Goal: Information Seeking & Learning: Find specific page/section

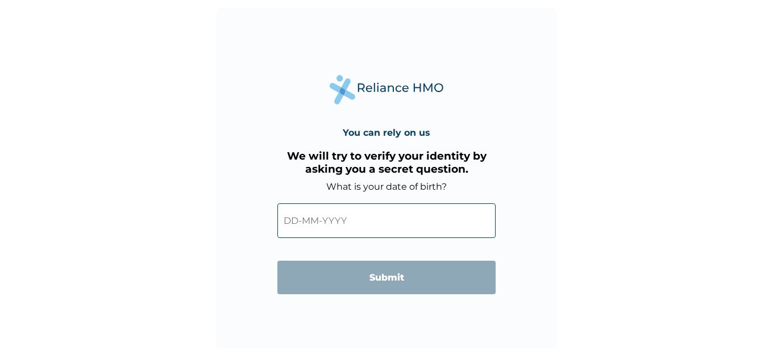
click at [331, 219] on input "text" at bounding box center [386, 220] width 218 height 35
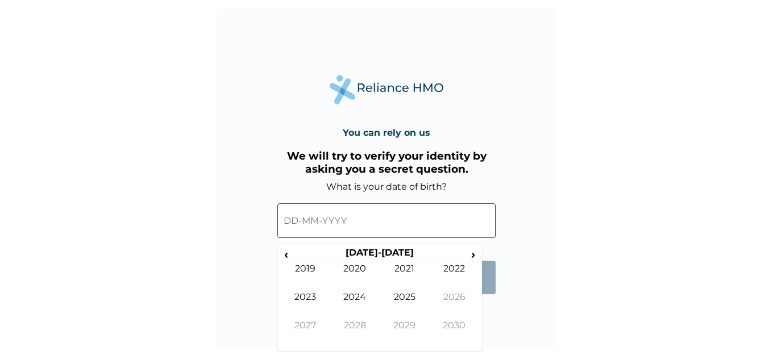
click at [490, 295] on form "What is your date of birth? ‹ [DEMOGRAPHIC_DATA]-[DEMOGRAPHIC_DATA] › [DEMOGRAP…" at bounding box center [386, 243] width 218 height 124
click at [470, 254] on span "›" at bounding box center [473, 254] width 12 height 14
click at [290, 252] on span "‹" at bounding box center [286, 254] width 12 height 14
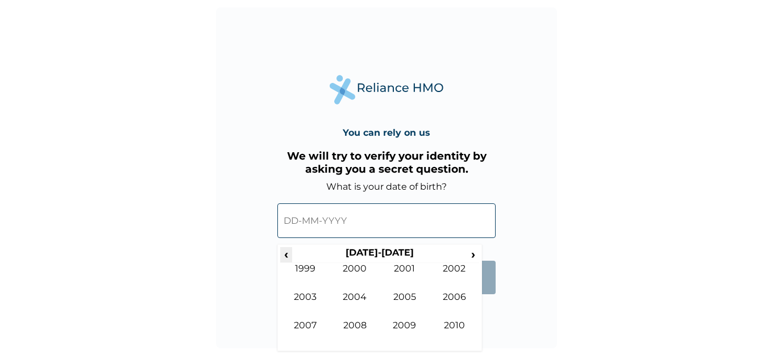
click at [290, 252] on span "‹" at bounding box center [286, 254] width 12 height 14
click at [473, 255] on span "›" at bounding box center [473, 254] width 12 height 14
click at [419, 270] on td "1981" at bounding box center [405, 277] width 50 height 28
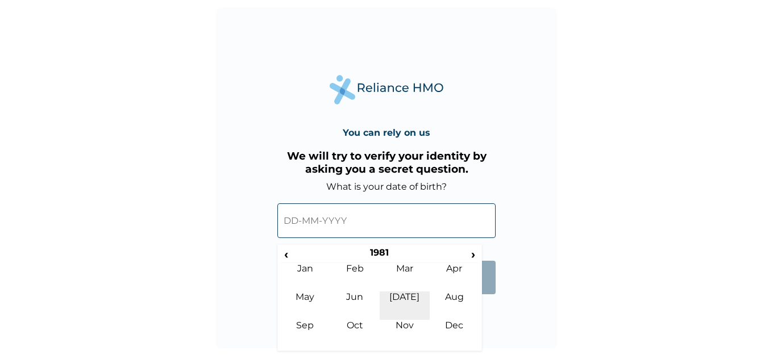
click at [405, 297] on td "Jul" at bounding box center [405, 305] width 50 height 28
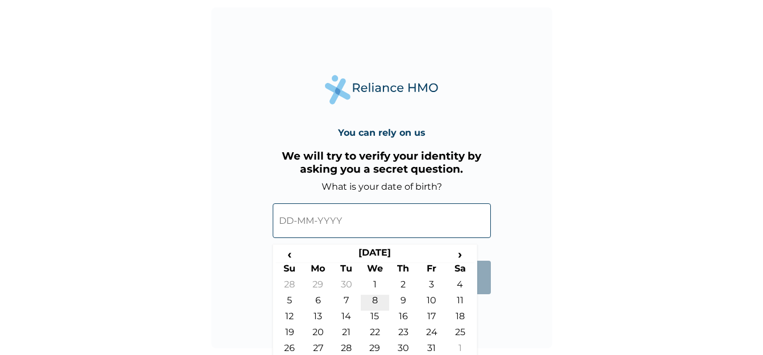
click at [376, 297] on td "8" at bounding box center [375, 303] width 28 height 16
type input "08-07-1981"
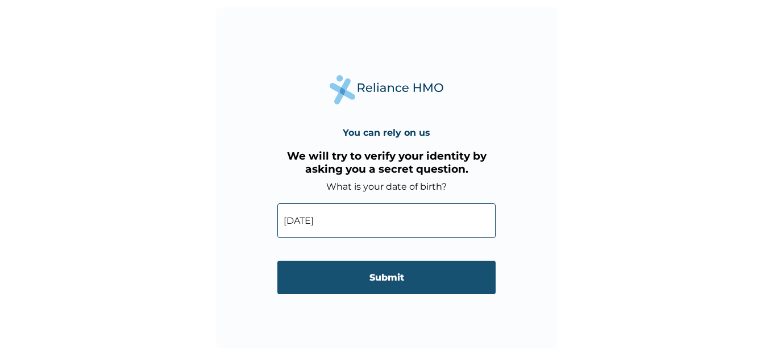
click at [390, 273] on input "Submit" at bounding box center [386, 278] width 218 height 34
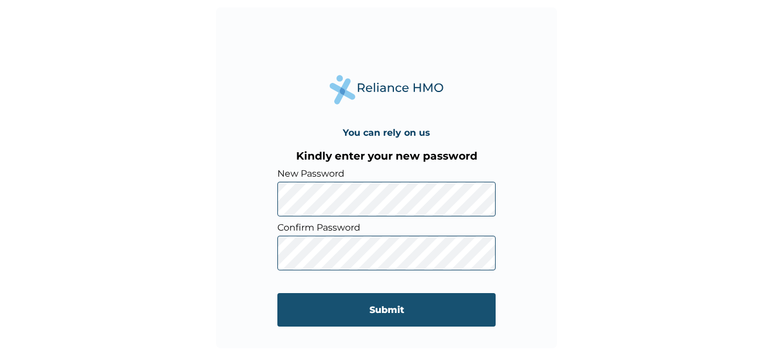
click at [349, 312] on input "Submit" at bounding box center [386, 310] width 218 height 34
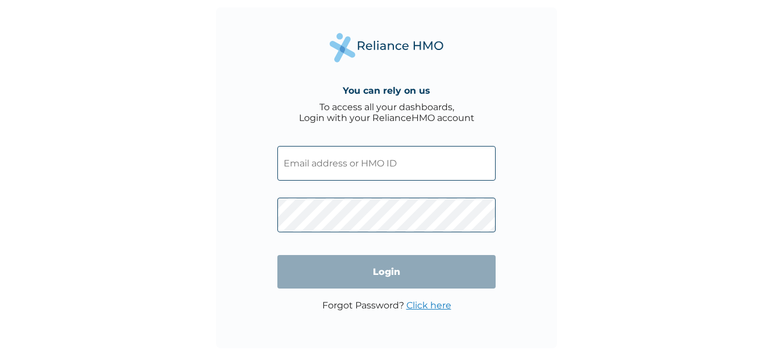
type input "relaince"
click at [370, 269] on input "Login" at bounding box center [386, 272] width 218 height 34
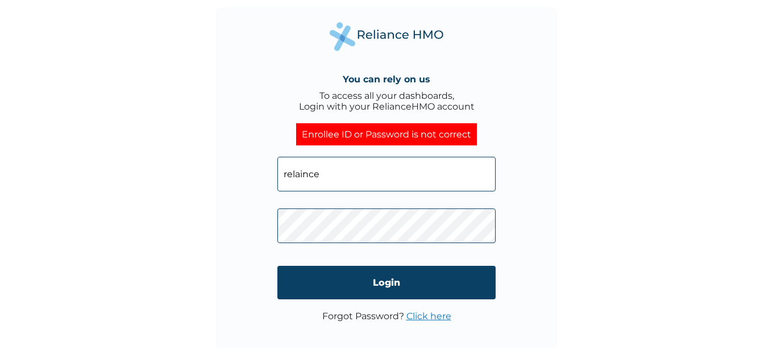
click at [333, 164] on input "relaince" at bounding box center [386, 174] width 218 height 35
type input "r"
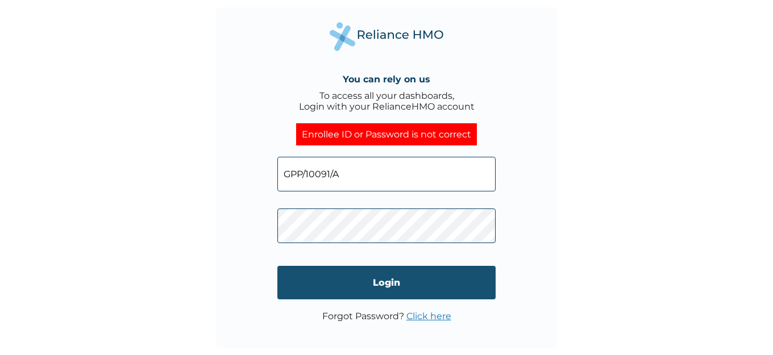
type input "GPP/10091/A"
click at [425, 287] on input "Login" at bounding box center [386, 283] width 218 height 34
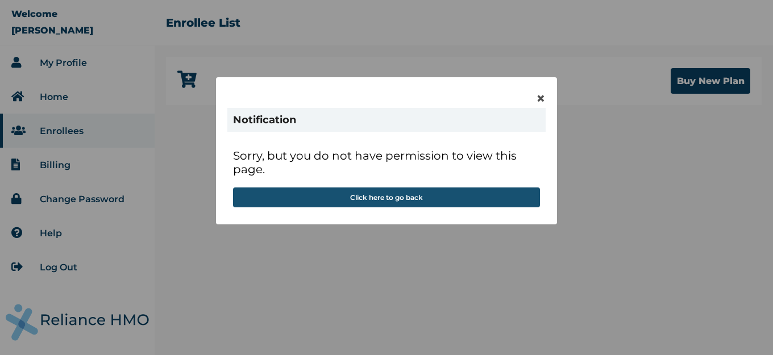
click at [394, 201] on button "Click here to go back" at bounding box center [386, 197] width 307 height 20
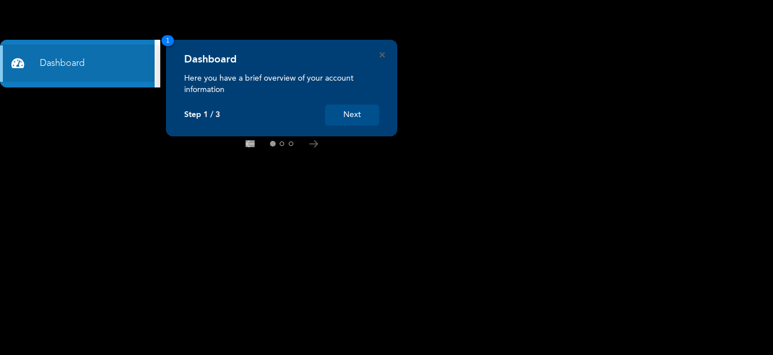
click at [360, 119] on button "Next" at bounding box center [352, 115] width 54 height 21
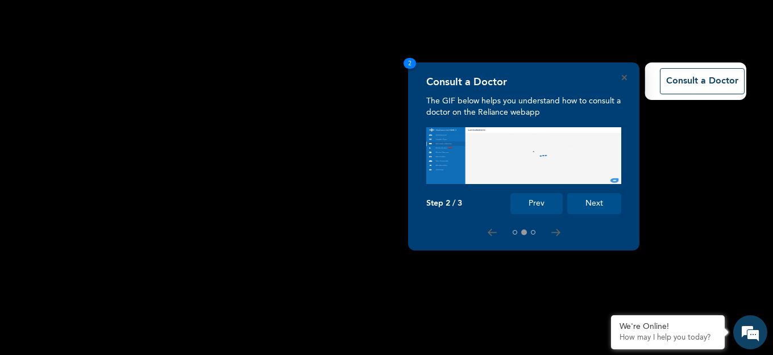
click at [585, 207] on button "Next" at bounding box center [594, 203] width 54 height 21
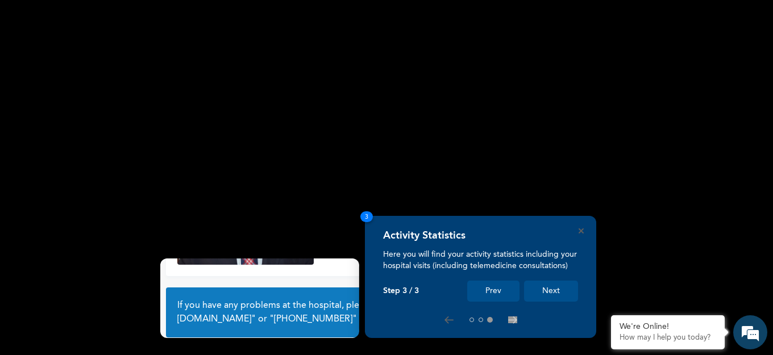
scroll to position [85, 0]
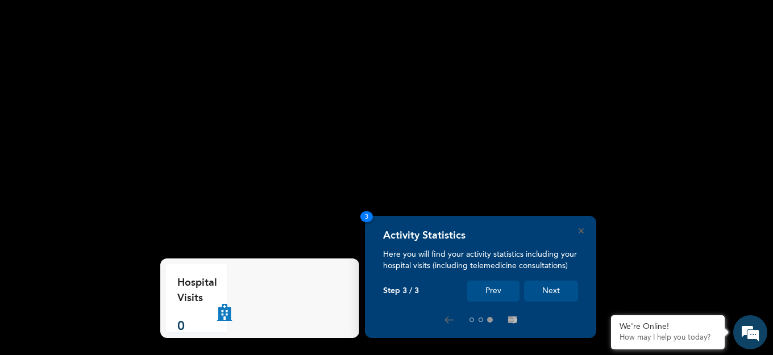
click at [541, 294] on button "Next" at bounding box center [551, 291] width 54 height 21
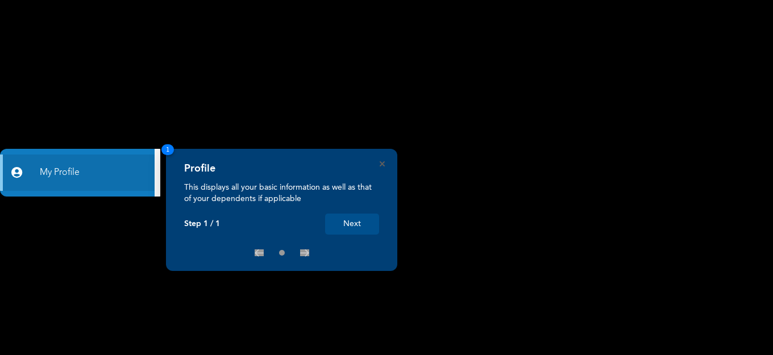
click at [359, 224] on button "Next" at bounding box center [352, 224] width 54 height 21
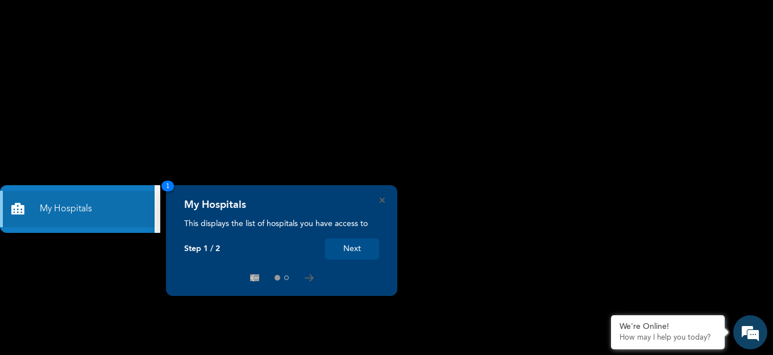
click at [364, 249] on button "Next" at bounding box center [352, 249] width 54 height 21
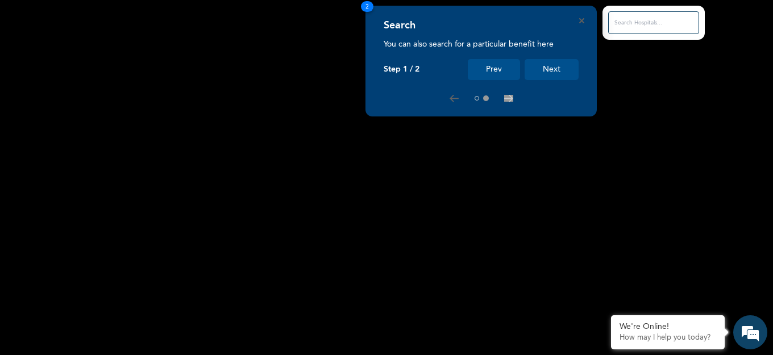
click at [560, 68] on button "Next" at bounding box center [551, 69] width 54 height 21
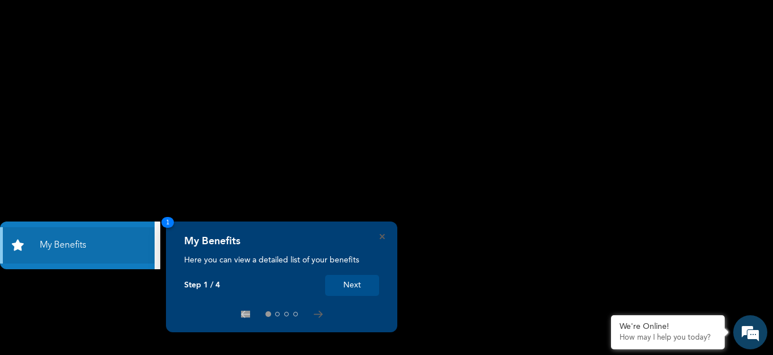
click at [359, 285] on button "Next" at bounding box center [352, 285] width 54 height 21
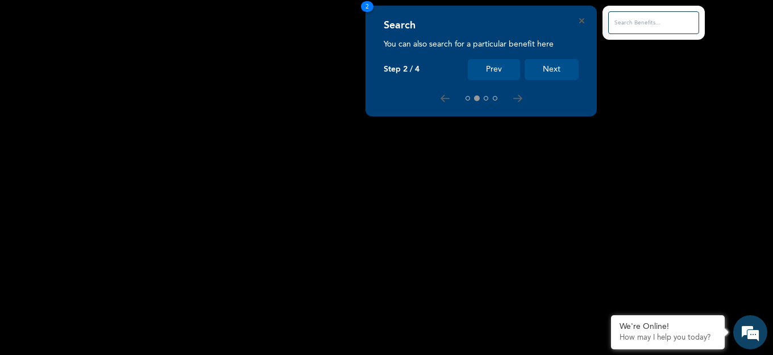
click at [543, 67] on button "Next" at bounding box center [551, 69] width 54 height 21
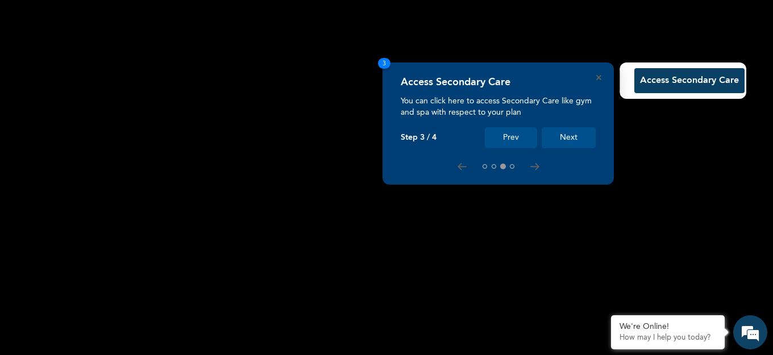
click at [572, 134] on button "Next" at bounding box center [568, 137] width 54 height 21
click at [572, 134] on rect at bounding box center [386, 177] width 773 height 355
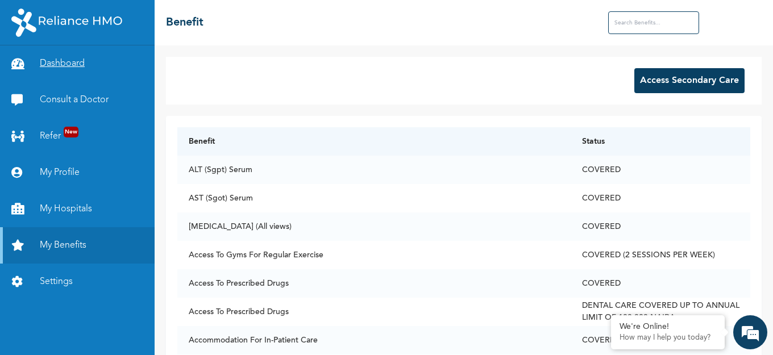
click at [68, 64] on link "Dashboard" at bounding box center [77, 63] width 155 height 36
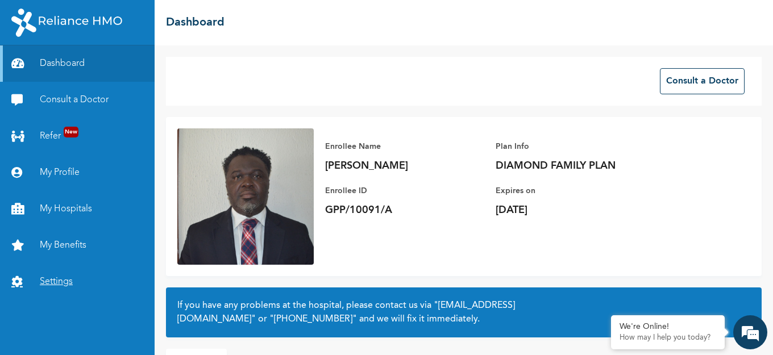
click at [56, 285] on link "Settings" at bounding box center [77, 282] width 155 height 36
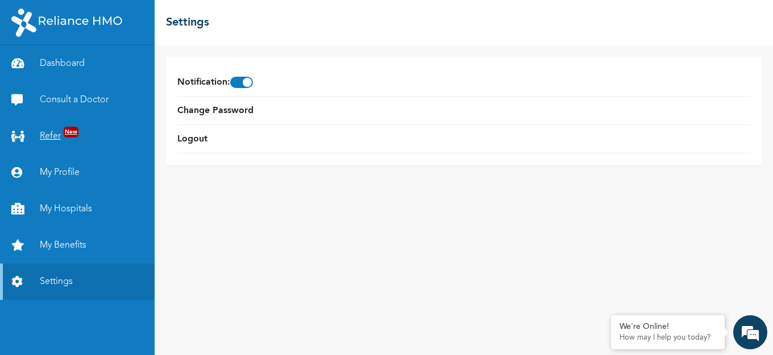
click at [66, 135] on span "New" at bounding box center [71, 132] width 15 height 11
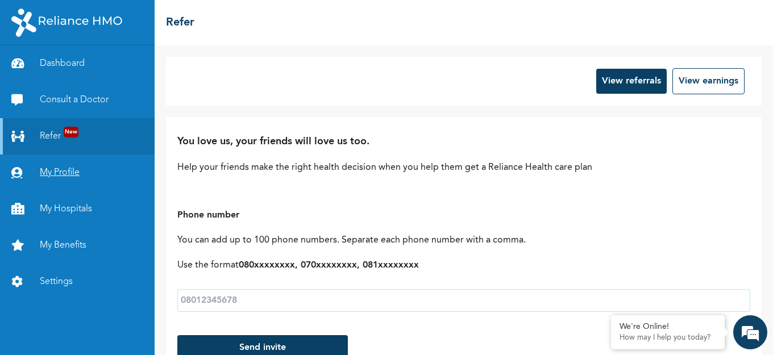
click at [42, 170] on link "My Profile" at bounding box center [77, 173] width 155 height 36
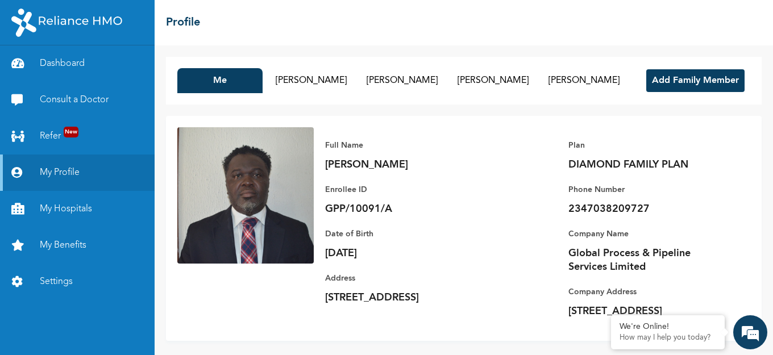
click at [663, 92] on button "Add Family Member" at bounding box center [695, 80] width 98 height 23
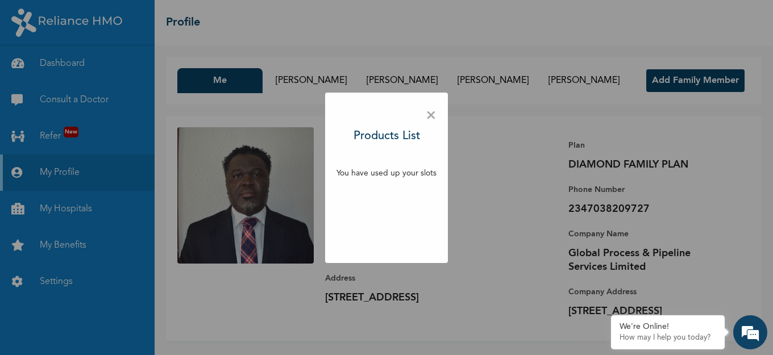
click at [424, 117] on div "× Products List You have used up your slots" at bounding box center [386, 178] width 123 height 170
click at [431, 117] on span "×" at bounding box center [431, 116] width 11 height 24
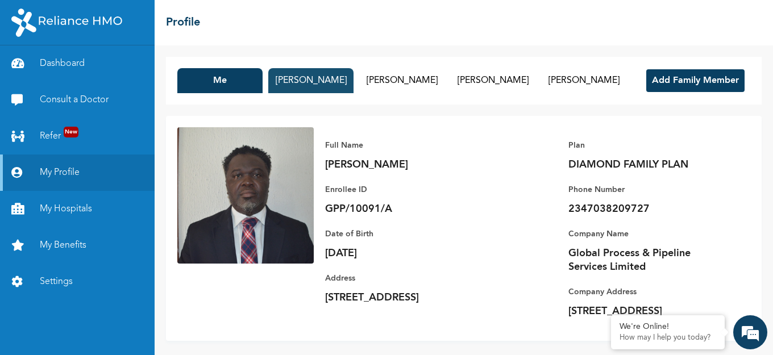
click at [353, 72] on button "[PERSON_NAME]" at bounding box center [310, 80] width 85 height 25
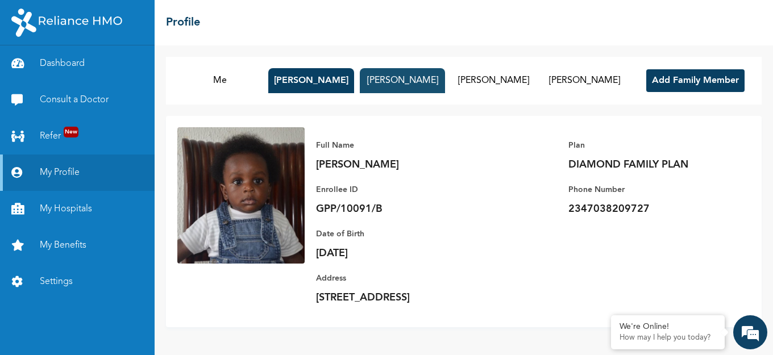
click at [445, 80] on button "[PERSON_NAME]" at bounding box center [402, 80] width 85 height 25
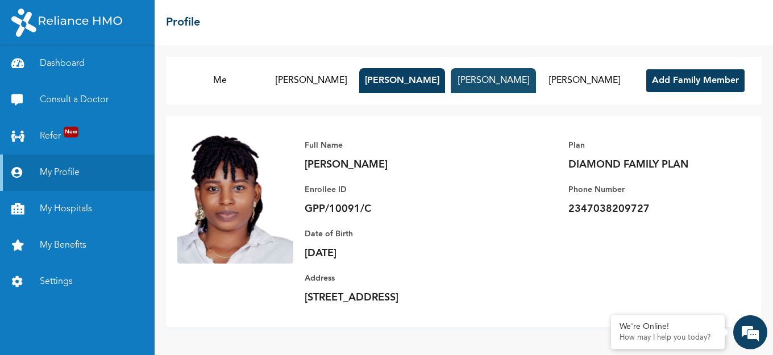
click at [536, 76] on button "[PERSON_NAME]" at bounding box center [493, 80] width 85 height 25
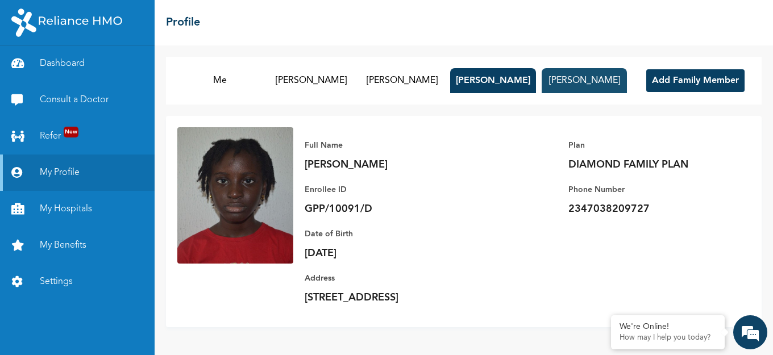
click at [627, 81] on button "[PERSON_NAME]" at bounding box center [583, 80] width 85 height 25
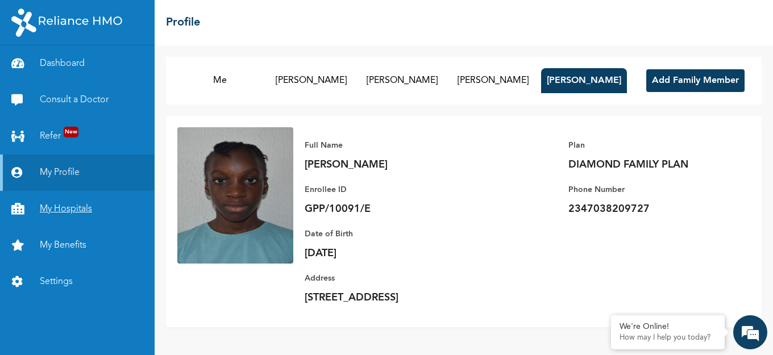
click at [72, 211] on link "My Hospitals" at bounding box center [77, 209] width 155 height 36
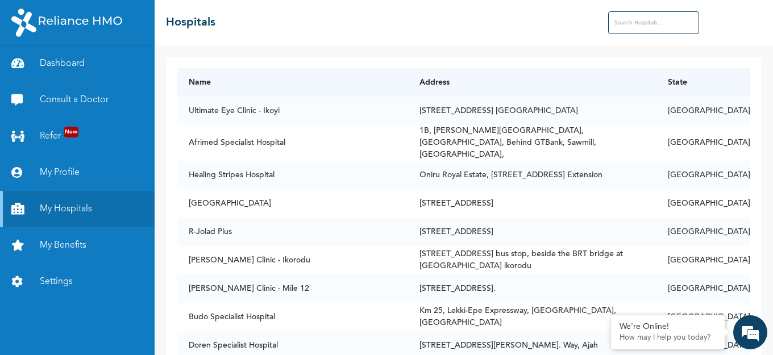
click at [628, 23] on input "text" at bounding box center [653, 22] width 91 height 23
click at [631, 30] on input "blo" at bounding box center [653, 22] width 91 height 23
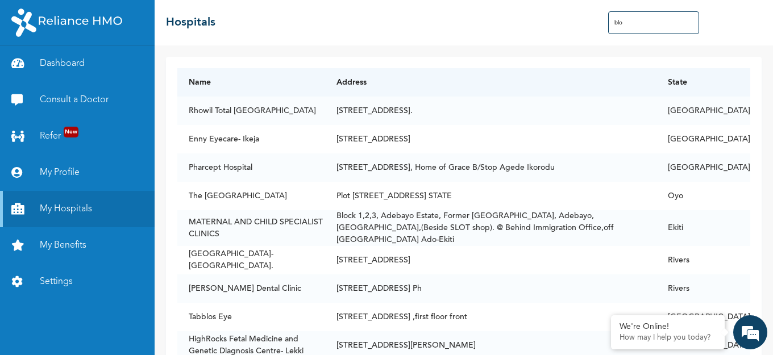
click at [643, 16] on input "blo" at bounding box center [653, 22] width 91 height 23
click at [639, 23] on input "blo" at bounding box center [653, 22] width 91 height 23
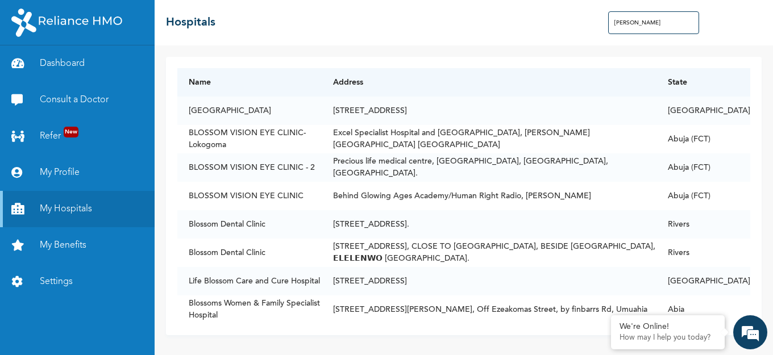
scroll to position [1, 0]
click at [417, 62] on div "Name Address State Blossom Hospital [STREET_ADDRESS] BLOSSOM VISION EYE CLINIC-…" at bounding box center [463, 196] width 595 height 278
click at [439, 57] on div "Name Address State Blossom Hospital [STREET_ADDRESS] BLOSSOM VISION EYE CLINIC-…" at bounding box center [463, 196] width 595 height 278
click at [671, 31] on input "[PERSON_NAME]" at bounding box center [653, 22] width 91 height 23
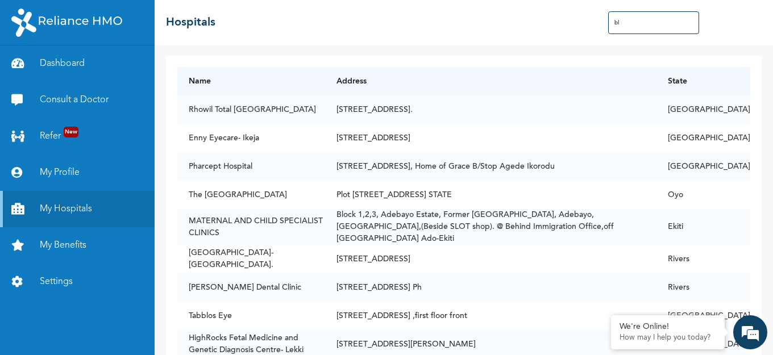
type input "b"
click at [668, 23] on input "text" at bounding box center [653, 22] width 91 height 23
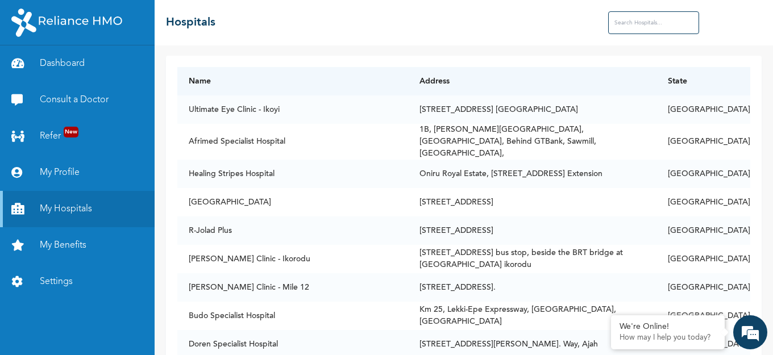
drag, startPoint x: 622, startPoint y: 23, endPoint x: 601, endPoint y: 22, distance: 20.5
click at [604, 22] on div "☰ Hospitals" at bounding box center [464, 22] width 618 height 45
click at [602, 22] on div "☰ Hospitals" at bounding box center [464, 22] width 618 height 45
click at [622, 25] on input "text" at bounding box center [653, 22] width 91 height 23
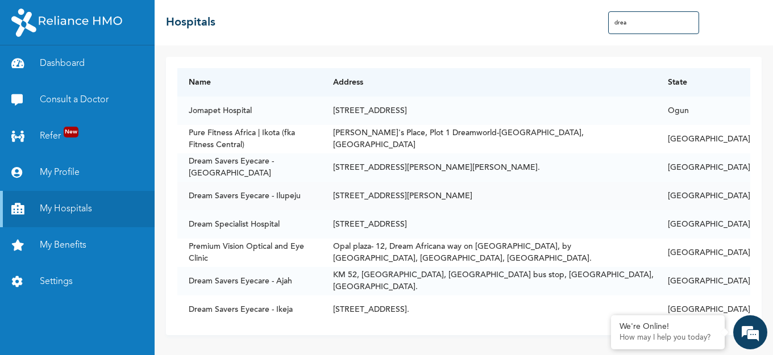
drag, startPoint x: 630, startPoint y: 198, endPoint x: 680, endPoint y: 198, distance: 50.0
click at [631, 198] on td "[STREET_ADDRESS][PERSON_NAME]" at bounding box center [489, 196] width 335 height 28
click at [414, 191] on td "[STREET_ADDRESS][PERSON_NAME]" at bounding box center [489, 196] width 335 height 28
click at [285, 190] on td "Dream Savers Eyecare - Ilupeju" at bounding box center [249, 196] width 144 height 28
click at [284, 191] on td "Dream Savers Eyecare - Ilupeju" at bounding box center [249, 196] width 144 height 28
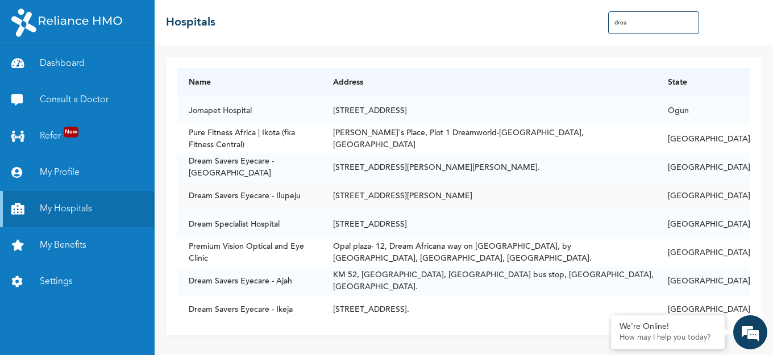
click at [205, 191] on td "Dream Savers Eyecare - Ilupeju" at bounding box center [249, 196] width 144 height 28
click at [399, 194] on td "[STREET_ADDRESS][PERSON_NAME]" at bounding box center [489, 196] width 335 height 28
click at [726, 194] on td "[GEOGRAPHIC_DATA]" at bounding box center [703, 196] width 94 height 28
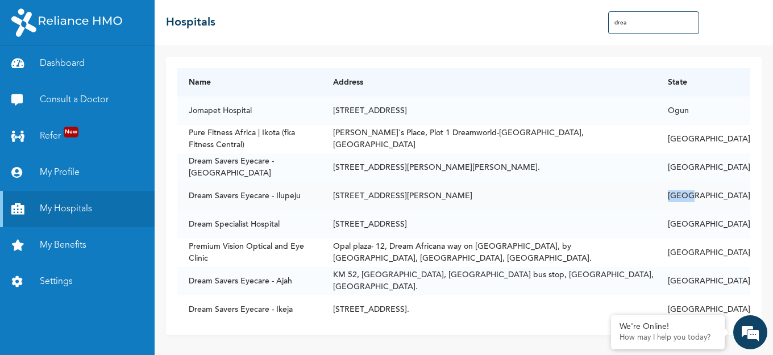
click at [726, 194] on td "[GEOGRAPHIC_DATA]" at bounding box center [703, 196] width 94 height 28
click at [587, 194] on td "[STREET_ADDRESS][PERSON_NAME]" at bounding box center [489, 196] width 335 height 28
click at [624, 26] on input "drea" at bounding box center [653, 22] width 91 height 23
drag, startPoint x: 630, startPoint y: 23, endPoint x: 601, endPoint y: 22, distance: 29.6
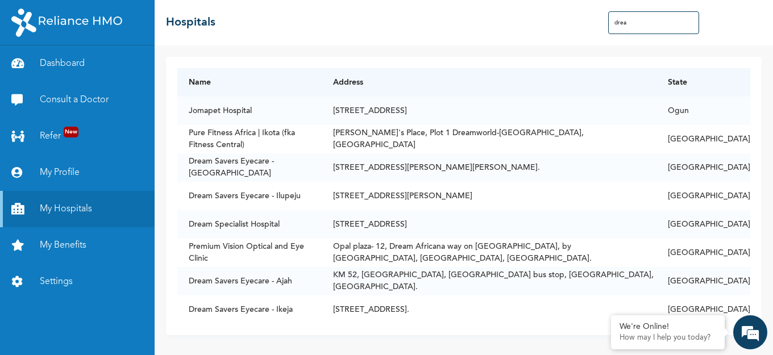
click at [601, 22] on div "☰ Hospitals drea" at bounding box center [464, 22] width 618 height 45
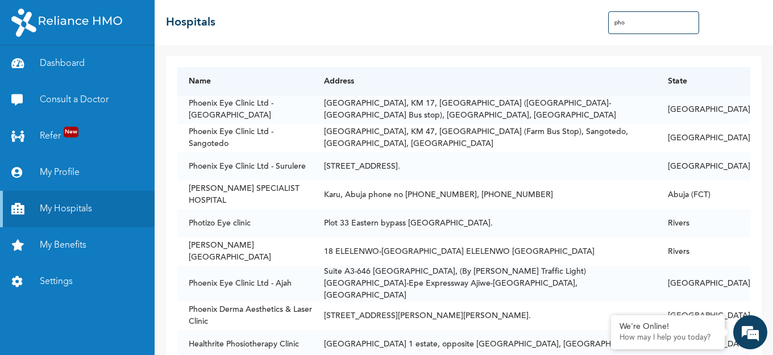
type input "pho"
